Goal: Task Accomplishment & Management: Use online tool/utility

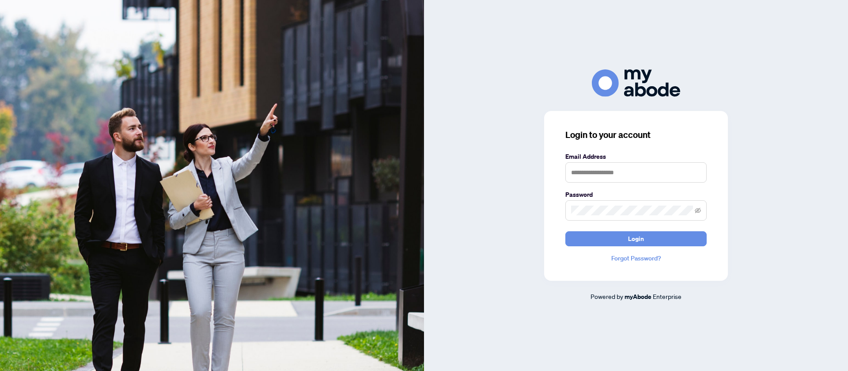
click at [620, 158] on label "Email Address" at bounding box center [636, 157] width 141 height 10
click at [616, 175] on input "text" at bounding box center [636, 172] width 141 height 20
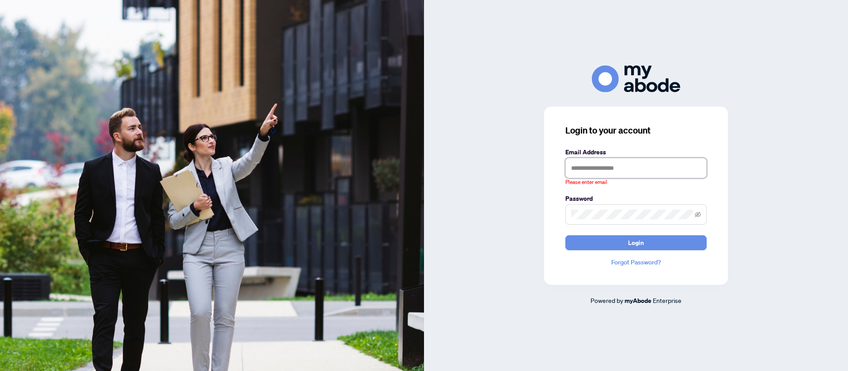
type input "**********"
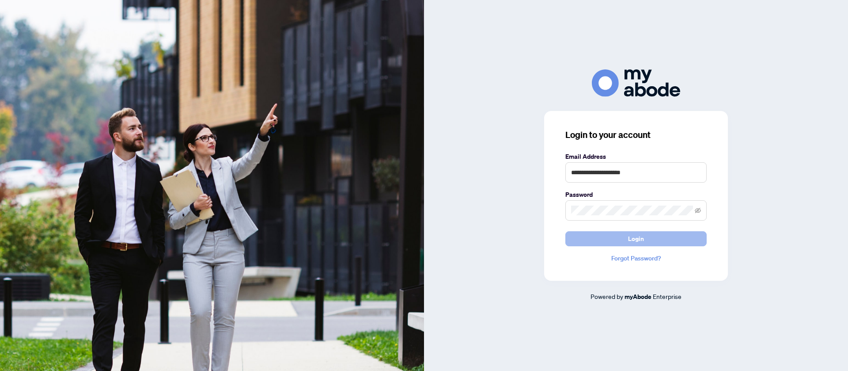
click at [625, 238] on button "Login" at bounding box center [636, 238] width 141 height 15
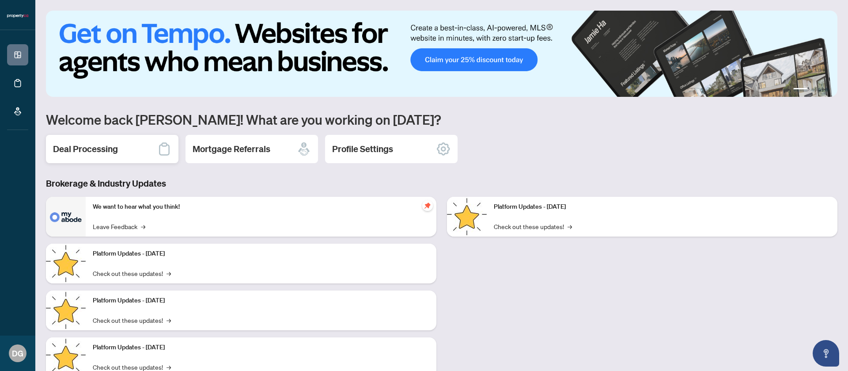
click at [137, 155] on div "Deal Processing" at bounding box center [112, 149] width 133 height 28
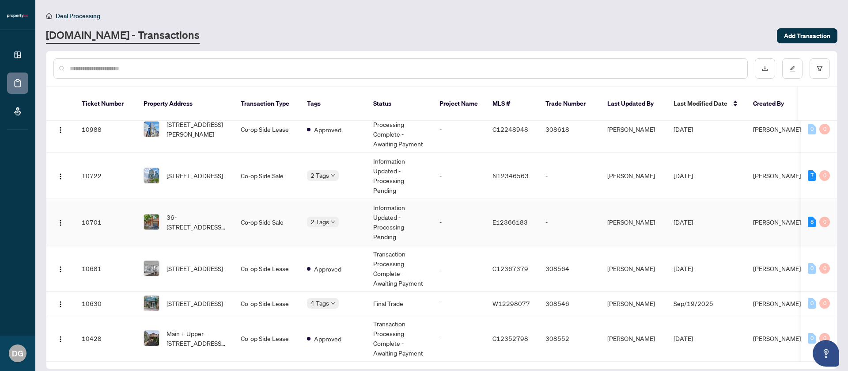
scroll to position [68, 0]
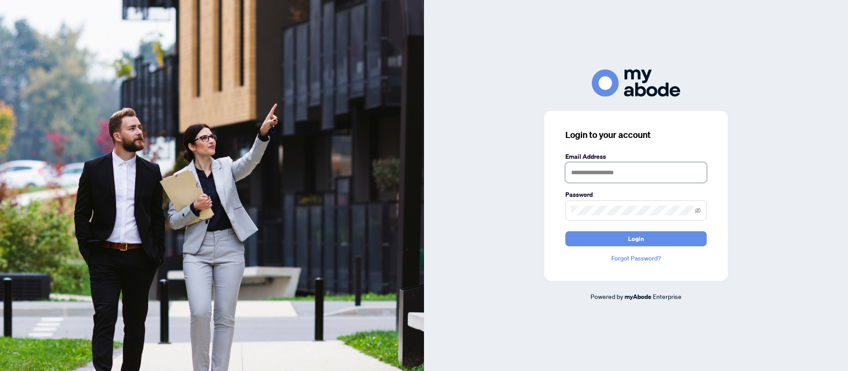
click at [622, 171] on input "text" at bounding box center [636, 172] width 141 height 20
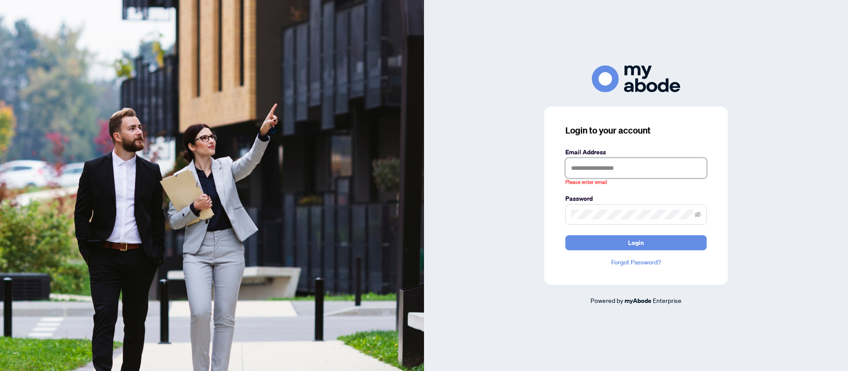
type input "**********"
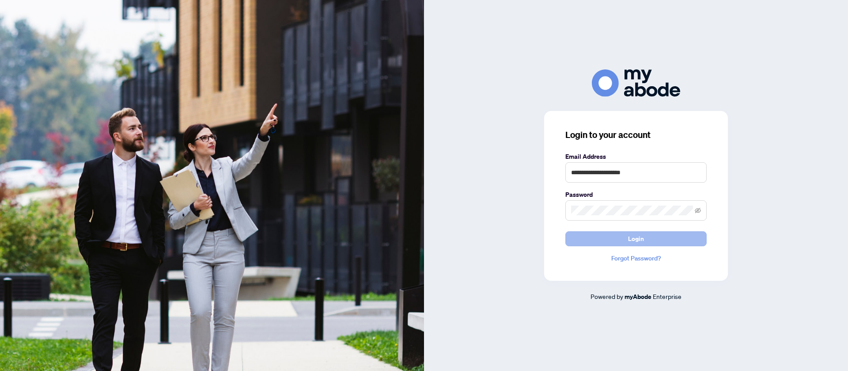
click at [661, 240] on button "Login" at bounding box center [636, 238] width 141 height 15
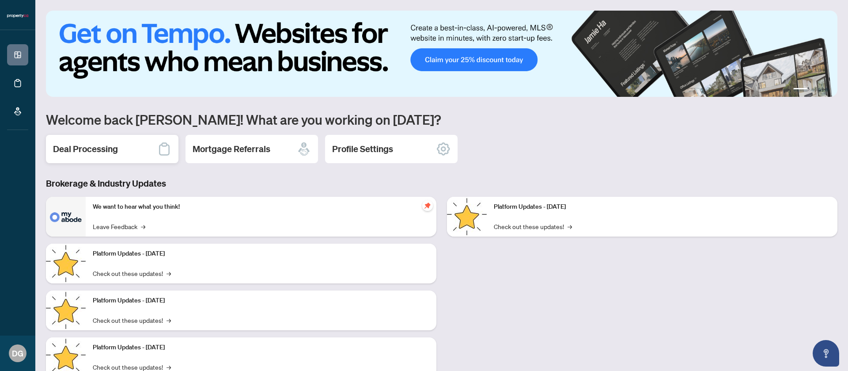
click at [123, 138] on div "Deal Processing" at bounding box center [112, 149] width 133 height 28
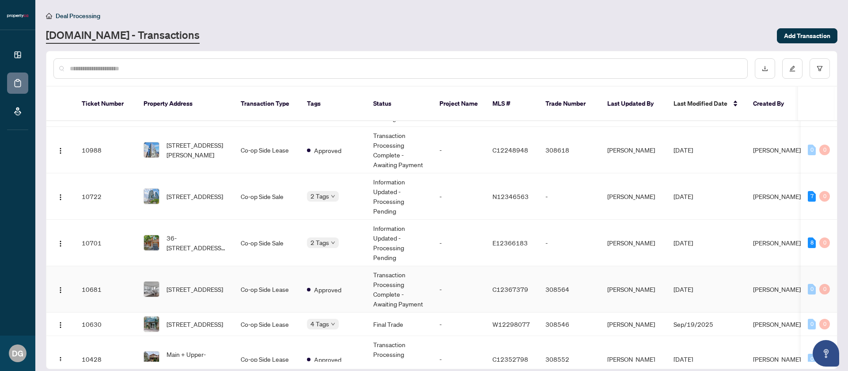
scroll to position [68, 0]
